Goal: Transaction & Acquisition: Obtain resource

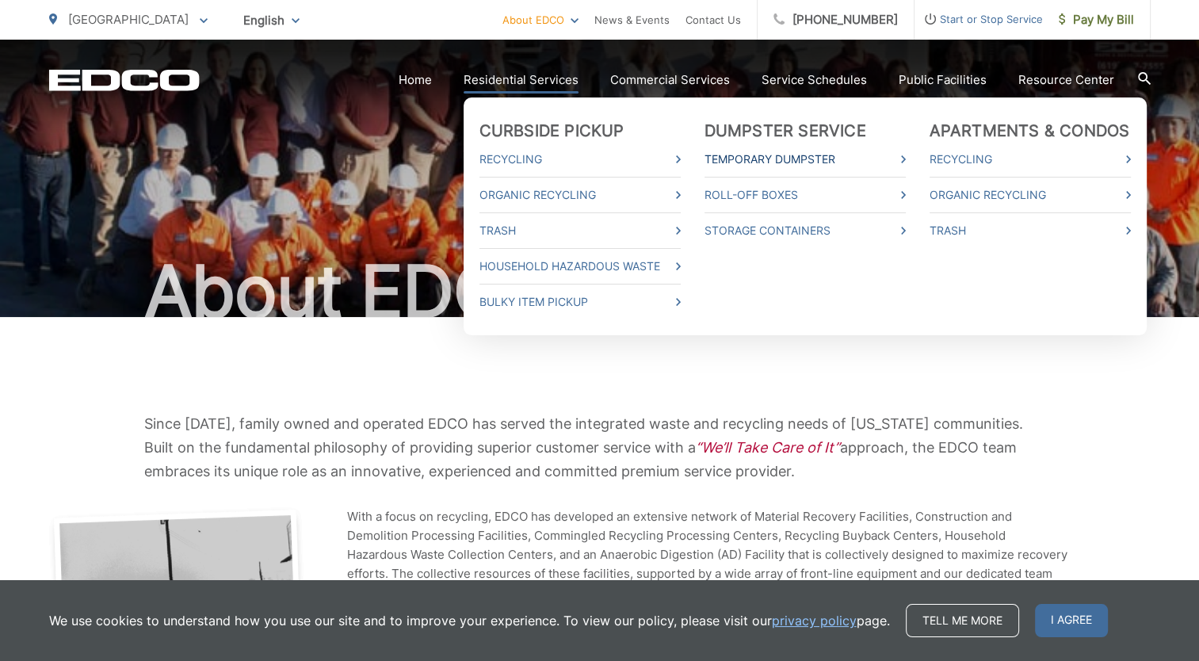
click at [817, 160] on link "Temporary Dumpster" at bounding box center [804, 159] width 201 height 19
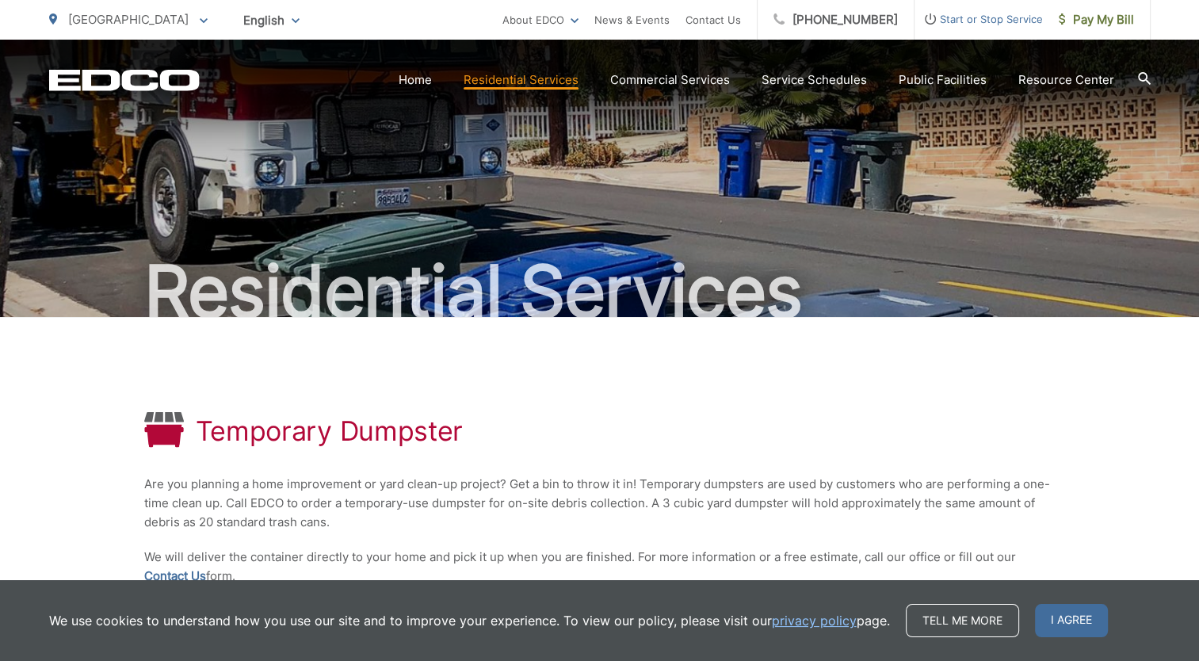
scroll to position [261, 0]
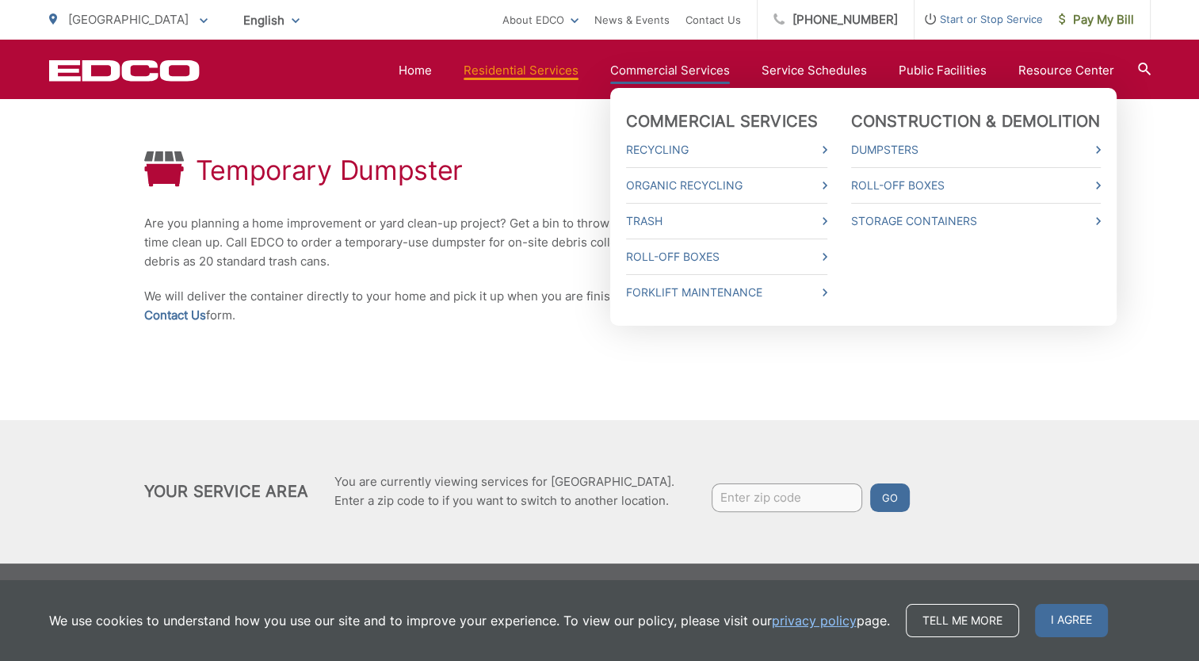
click at [937, 139] on li "Dumpsters" at bounding box center [976, 149] width 250 height 35
click at [907, 143] on link "Dumpsters" at bounding box center [976, 149] width 250 height 19
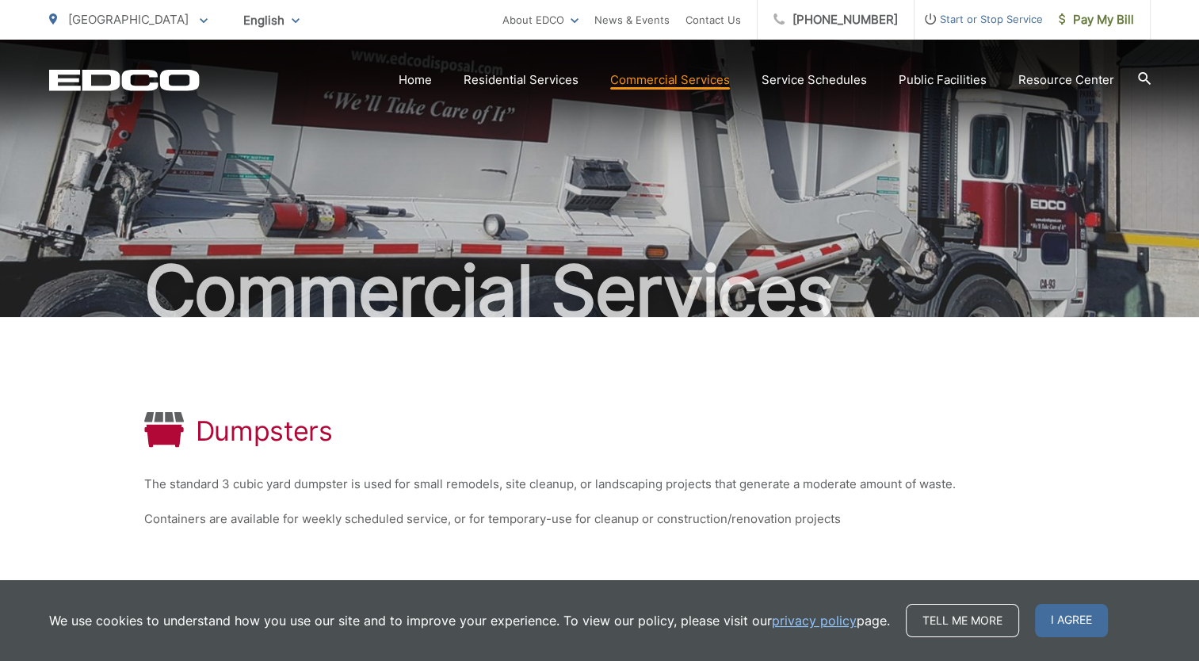
scroll to position [204, 0]
